Goal: Transaction & Acquisition: Purchase product/service

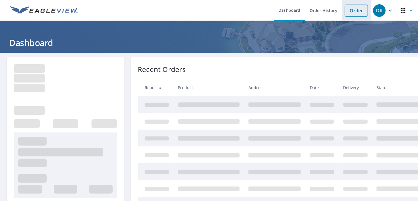
click at [347, 11] on link "Order" at bounding box center [355, 11] width 23 height 12
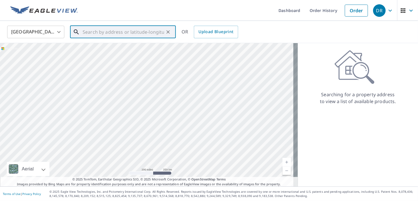
click at [127, 33] on input "text" at bounding box center [123, 32] width 81 height 16
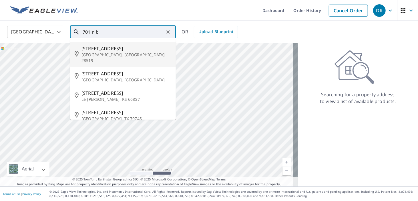
click at [109, 53] on p "[GEOGRAPHIC_DATA], [GEOGRAPHIC_DATA] 28519" at bounding box center [126, 57] width 90 height 11
type input "[STREET_ADDRESS]"
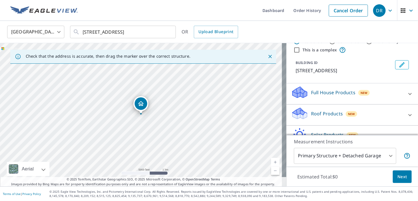
scroll to position [37, 0]
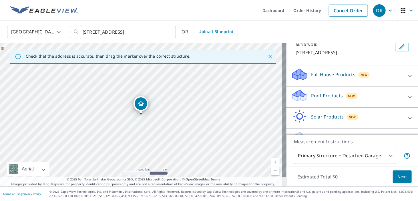
click at [314, 95] on p "Roof Products" at bounding box center [327, 95] width 32 height 7
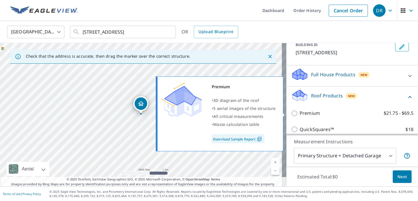
click at [302, 115] on p "Premium" at bounding box center [309, 113] width 20 height 7
click at [299, 115] on input "Premium $21.75 - $69.5" at bounding box center [295, 113] width 9 height 7
checkbox input "true"
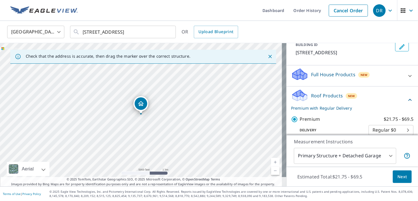
click at [397, 174] on span "Next" at bounding box center [402, 176] width 10 height 7
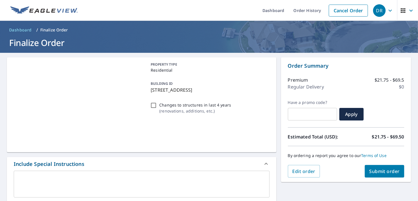
scroll to position [162, 0]
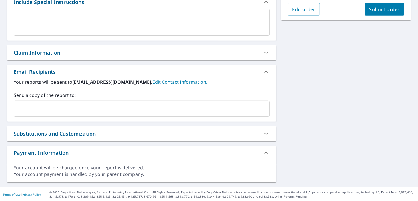
click at [112, 108] on input "text" at bounding box center [137, 108] width 242 height 11
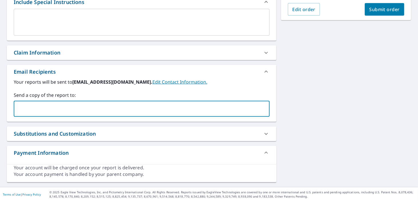
paste input "[EMAIL_ADDRESS][DOMAIN_NAME]"
type input "[EMAIL_ADDRESS][DOMAIN_NAME]"
click at [376, 9] on span "Submit order" at bounding box center [384, 9] width 31 height 6
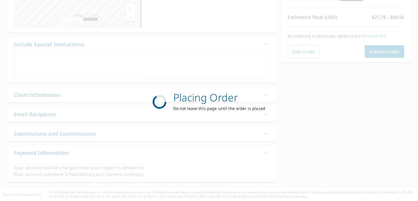
scroll to position [120, 0]
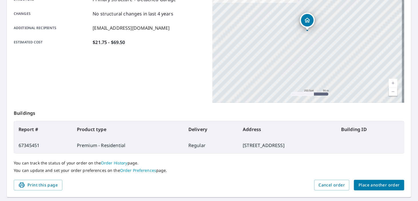
click at [378, 184] on span "Place another order" at bounding box center [378, 185] width 41 height 7
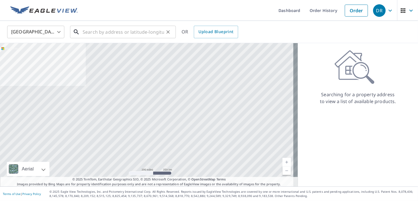
click at [131, 34] on input "text" at bounding box center [123, 32] width 81 height 16
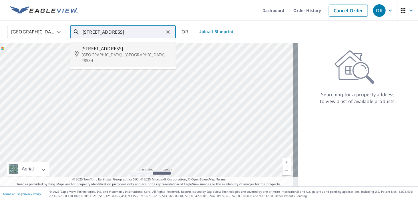
click at [122, 53] on p "[GEOGRAPHIC_DATA], [GEOGRAPHIC_DATA] 28584" at bounding box center [126, 57] width 90 height 11
type input "[STREET_ADDRESS][PERSON_NAME]"
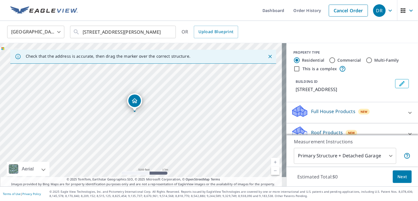
click at [313, 129] on p "Roof Products" at bounding box center [327, 132] width 32 height 7
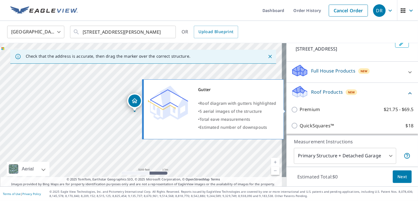
scroll to position [74, 0]
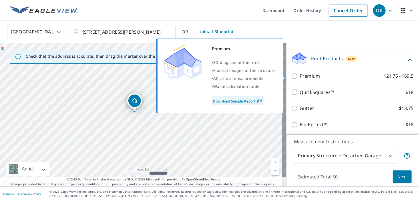
click at [308, 79] on p "Premium" at bounding box center [309, 76] width 20 height 7
click at [299, 79] on input "Premium $21.75 - $69.5" at bounding box center [295, 76] width 9 height 7
checkbox input "true"
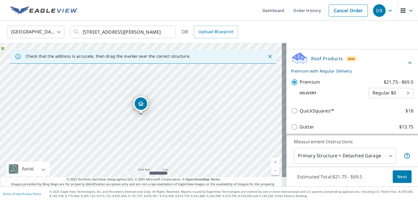
click at [398, 172] on button "Next" at bounding box center [401, 176] width 19 height 13
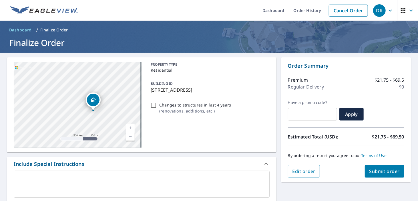
scroll to position [111, 0]
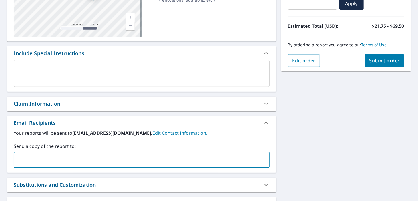
click at [126, 160] on input "text" at bounding box center [137, 159] width 242 height 11
paste input "[EMAIL_ADDRESS][DOMAIN_NAME]"
type input "[EMAIL_ADDRESS][DOMAIN_NAME]"
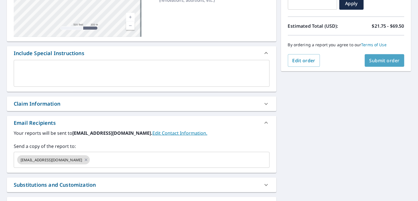
click at [374, 61] on span "Submit order" at bounding box center [384, 60] width 31 height 6
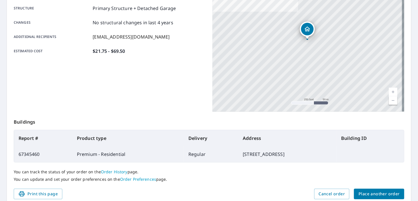
click at [371, 195] on span "Place another order" at bounding box center [378, 193] width 41 height 7
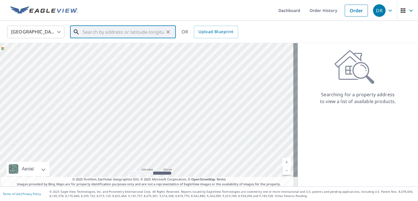
click at [151, 30] on input "text" at bounding box center [123, 32] width 81 height 16
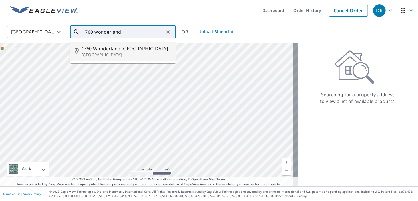
click at [128, 52] on span "1760 Wonderland [GEOGRAPHIC_DATA]" at bounding box center [126, 48] width 90 height 7
type input "[STREET_ADDRESS]"
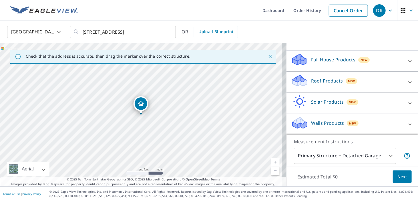
scroll to position [58, 0]
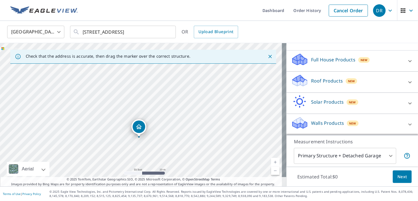
click at [311, 83] on p "Roof Products" at bounding box center [327, 80] width 32 height 7
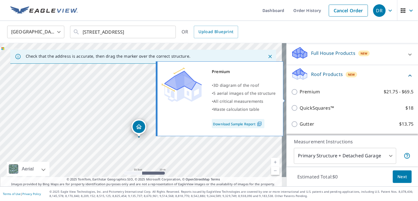
click at [299, 95] on p "Premium" at bounding box center [309, 91] width 20 height 7
click at [299, 95] on input "Premium $21.75 - $69.5" at bounding box center [295, 92] width 9 height 7
checkbox input "true"
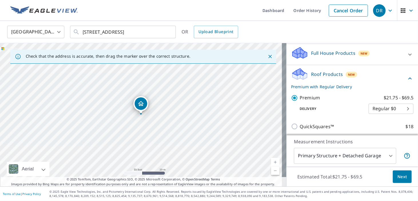
click at [402, 176] on span "Next" at bounding box center [402, 176] width 10 height 7
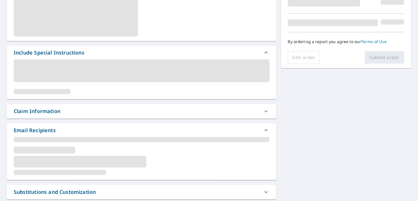
scroll to position [148, 0]
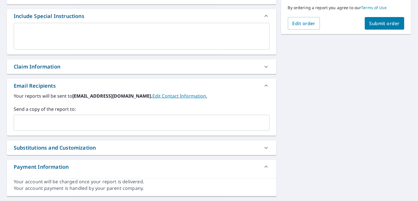
click at [110, 125] on input "text" at bounding box center [137, 122] width 242 height 11
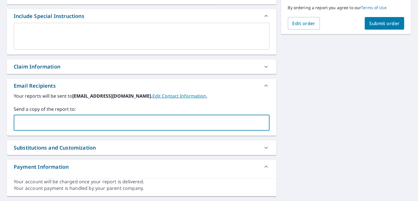
paste input "[EMAIL_ADDRESS][DOMAIN_NAME]"
type input "[EMAIL_ADDRESS][DOMAIN_NAME]"
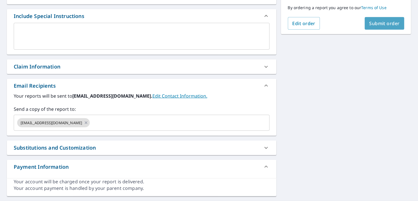
click at [379, 21] on span "Submit order" at bounding box center [384, 23] width 31 height 6
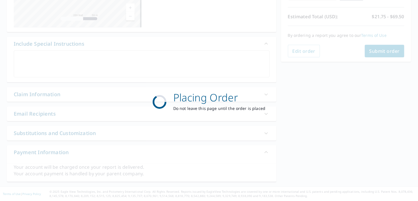
scroll to position [120, 0]
